Goal: Task Accomplishment & Management: Complete application form

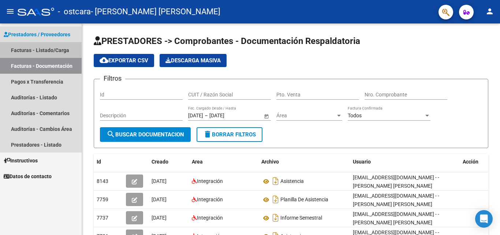
click at [62, 52] on link "Facturas - Listado/Carga" at bounding box center [41, 50] width 82 height 16
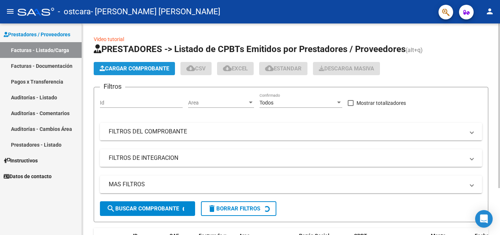
click at [142, 69] on span "Cargar Comprobante" at bounding box center [135, 68] width 70 height 7
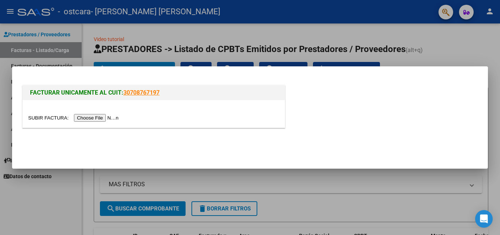
click at [107, 116] on input "file" at bounding box center [74, 118] width 93 height 8
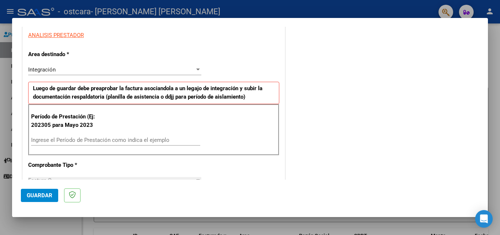
scroll to position [137, 0]
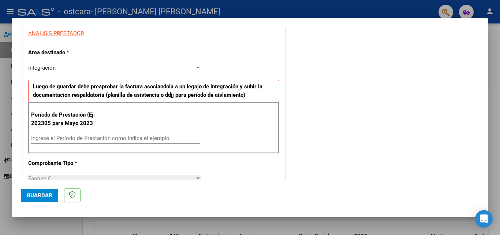
click at [135, 66] on div "Integración" at bounding box center [111, 67] width 166 height 7
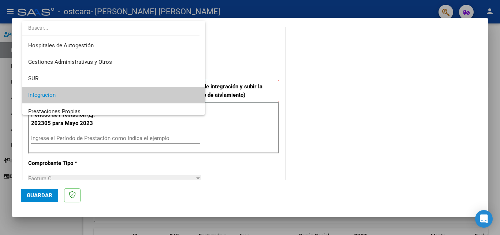
scroll to position [27, 0]
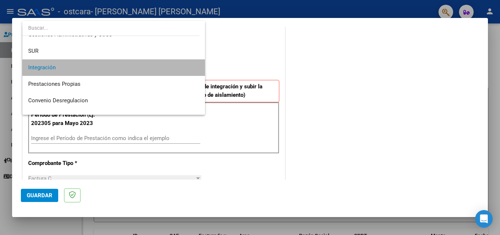
click at [135, 66] on span "Integración" at bounding box center [113, 67] width 171 height 16
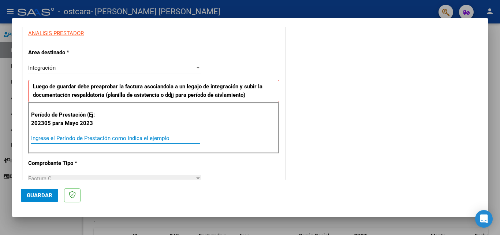
click at [106, 138] on input "Ingrese el Período de Prestación como indica el ejemplo" at bounding box center [115, 138] width 169 height 7
type input "202507"
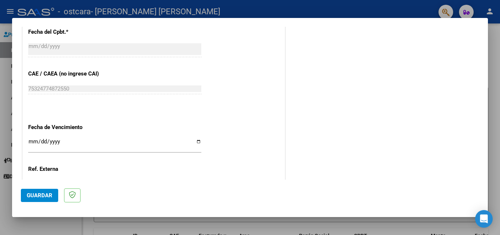
scroll to position [420, 0]
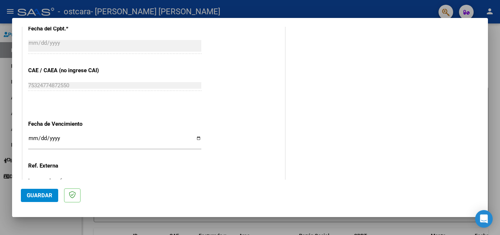
click at [199, 138] on input "Ingresar la fecha" at bounding box center [114, 141] width 173 height 12
type input "[DATE]"
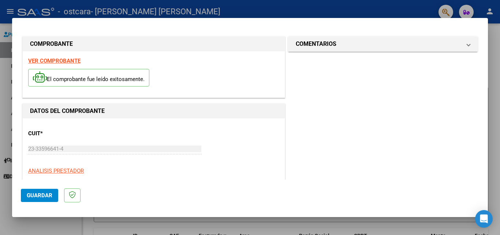
scroll to position [478, 0]
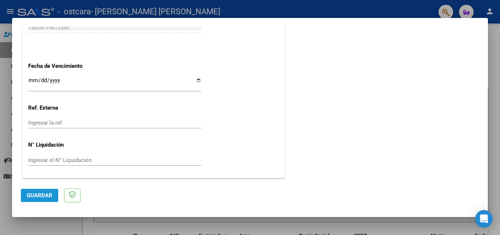
click at [37, 195] on span "Guardar" at bounding box center [40, 195] width 26 height 7
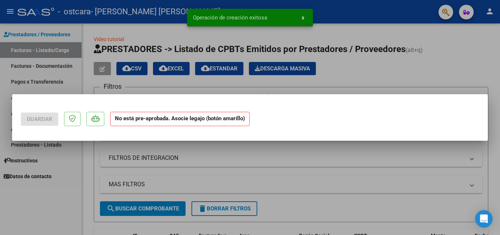
scroll to position [0, 0]
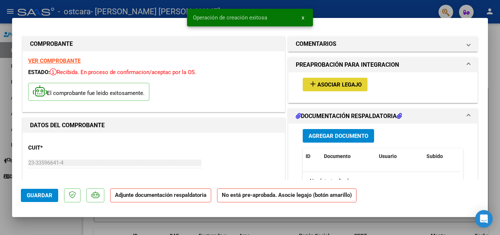
click at [338, 88] on span "Asociar Legajo" at bounding box center [339, 84] width 44 height 7
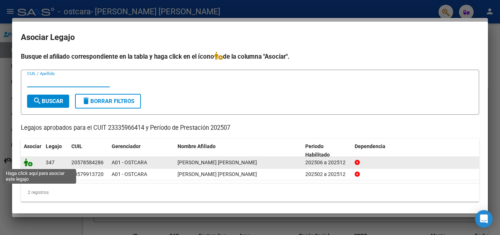
click at [31, 161] on icon at bounding box center [28, 162] width 9 height 8
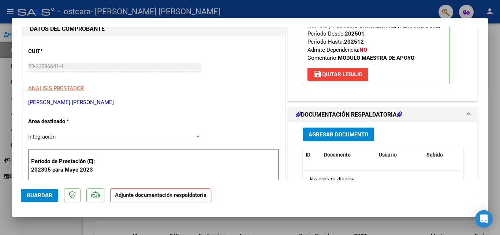
scroll to position [101, 0]
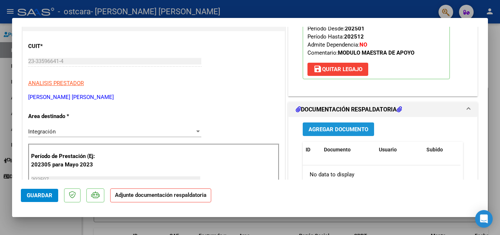
click at [347, 131] on span "Agregar Documento" at bounding box center [338, 129] width 60 height 7
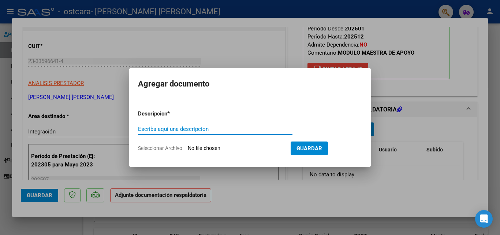
click at [225, 128] on input "Escriba aquí una descripcion" at bounding box center [215, 129] width 154 height 7
type input "p"
type input "Planilla de asistencia"
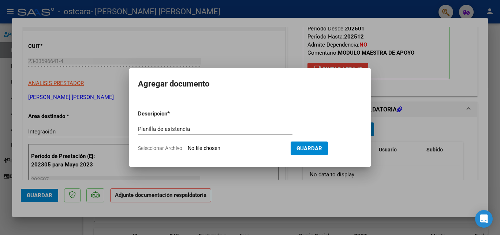
click at [254, 145] on input "Seleccionar Archivo" at bounding box center [236, 148] width 97 height 7
type input "C:\fakepath\CamScanner [DATE] 20.06.pdf"
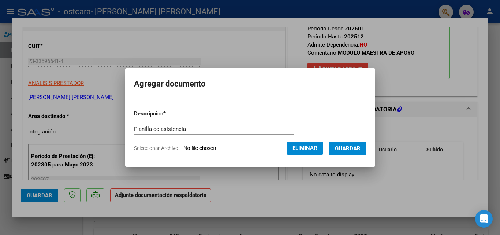
click at [350, 149] on span "Guardar" at bounding box center [348, 148] width 26 height 7
